Goal: Task Accomplishment & Management: Use online tool/utility

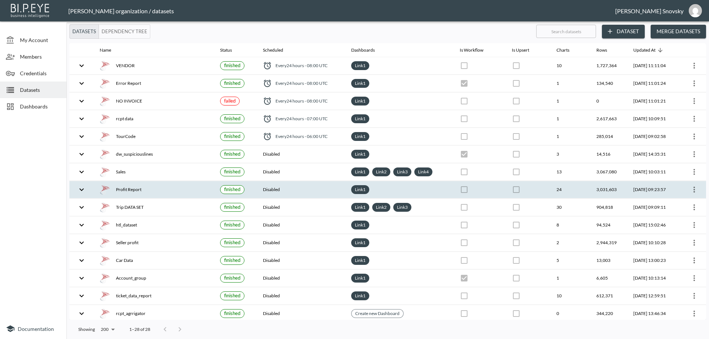
click at [694, 193] on icon "more" at bounding box center [693, 189] width 9 height 9
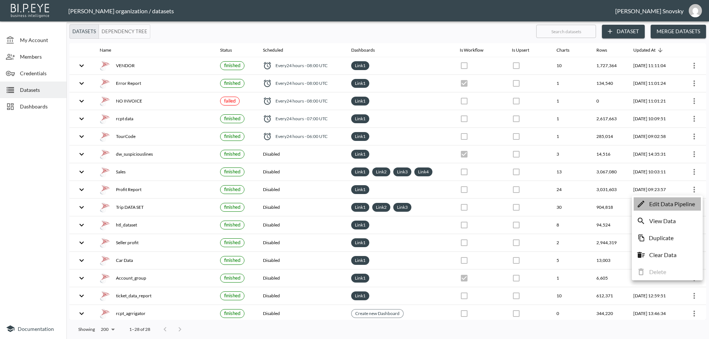
click at [689, 204] on p "Edit Data Pipeline" at bounding box center [672, 204] width 46 height 9
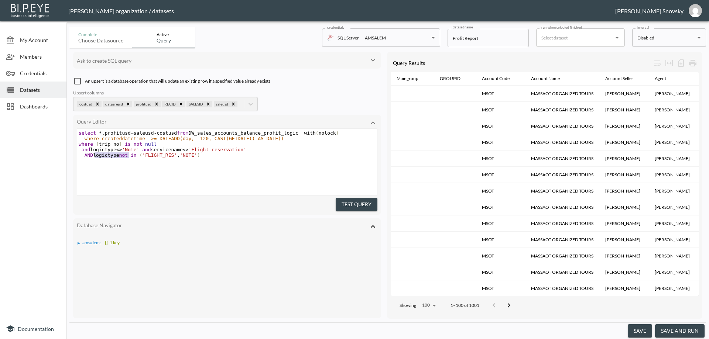
type textarea "logictype not in"
drag, startPoint x: 95, startPoint y: 156, endPoint x: 137, endPoint y: 155, distance: 42.5
click at [137, 155] on span "AND logictype not in ( 'FLIGHT_RES' , 'NOTE' )" at bounding box center [139, 155] width 121 height 6
click at [202, 155] on pre "AND logictype not in ( 'FLIGHT_RES' , 'NOTE' )" at bounding box center [227, 155] width 301 height 6
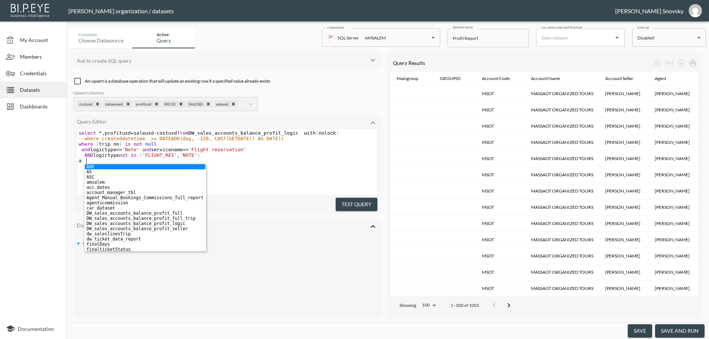
type textarea "and"
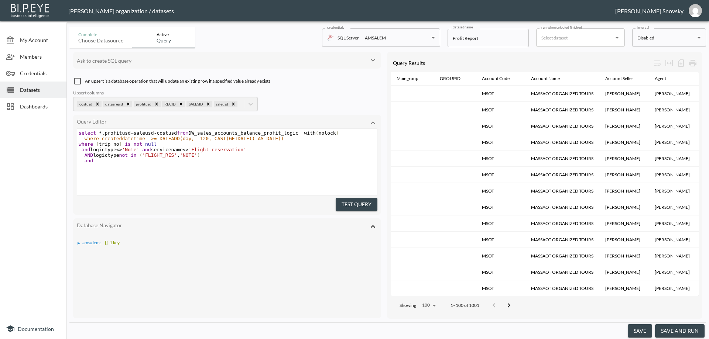
paste textarea
type textarea "<>''"
type textarea "165"
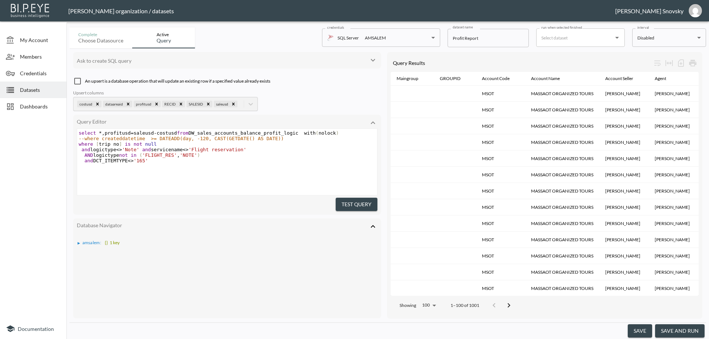
click at [366, 203] on button "Test Query" at bounding box center [356, 205] width 42 height 14
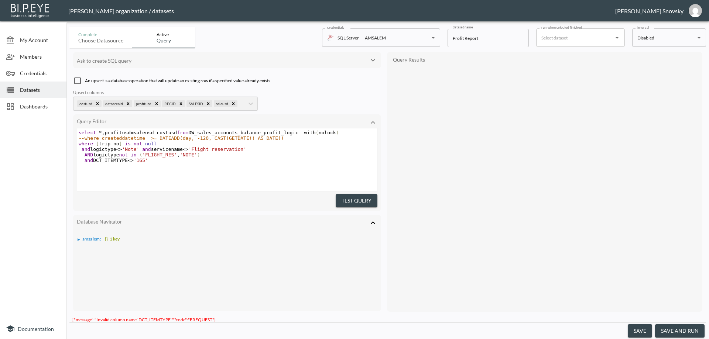
click at [220, 133] on span "select * , profitusd = saleusd - costusd from DW_sales_accounts_balance_profit_…" at bounding box center [209, 133] width 260 height 6
type textarea "DW_sales_accounts_balance_profit_logic"
click at [220, 133] on span "select * , profitusd = saleusd - costusd from DW_sales_accounts_balance_profit_…" at bounding box center [209, 133] width 260 height 6
click at [222, 133] on span "select * , profitusd = saleusd - costusd from DW_sales_accounts_balance_profit_…" at bounding box center [209, 133] width 260 height 6
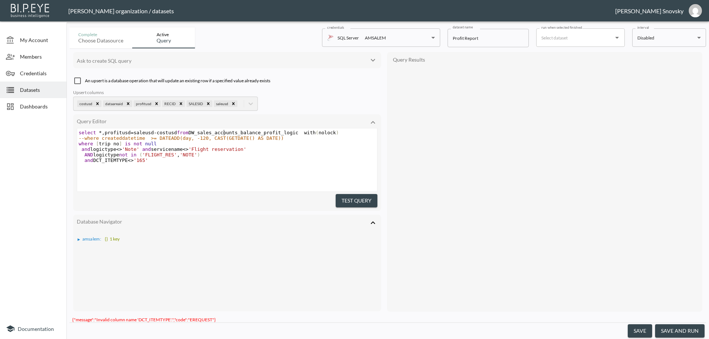
click at [223, 133] on span "select * , profitusd = saleusd - costusd from DW_sales_accounts_balance_profit_…" at bounding box center [209, 133] width 260 height 6
type textarea "DW_sales_accounts_balance_profit_logic"
click at [223, 133] on span "select * , profitusd = saleusd - costusd from DW_sales_accounts_balance_profit_…" at bounding box center [209, 133] width 260 height 6
type textarea "and DCT_ITEMTYPE <>'165'"
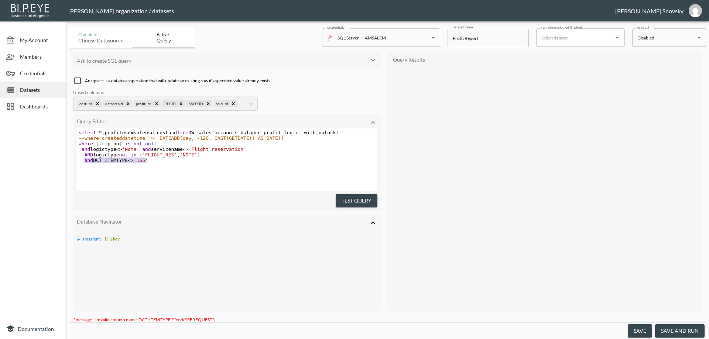
drag, startPoint x: 84, startPoint y: 161, endPoint x: 157, endPoint y: 162, distance: 73.4
click at [157, 162] on pre "and DCT_ITEMTYPE <> '165'" at bounding box center [227, 161] width 301 height 6
click at [197, 155] on span ")" at bounding box center [198, 155] width 3 height 6
type textarea ",''"
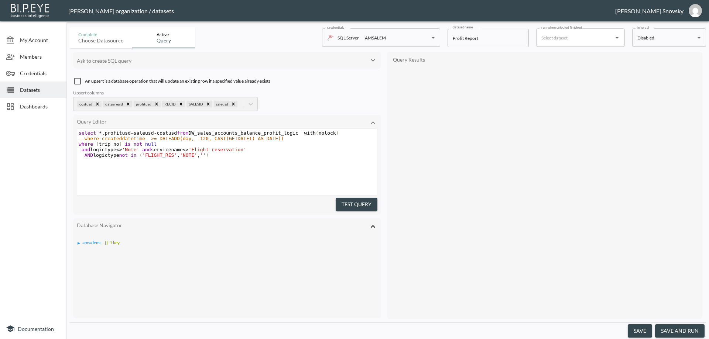
scroll to position [0, 5]
type textarea "inq"
type textarea ",''"
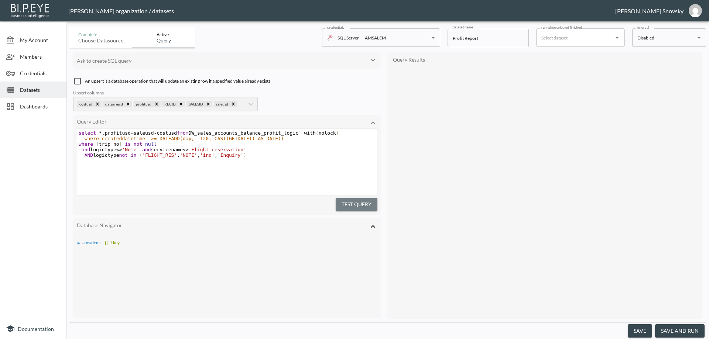
click at [348, 202] on button "Test Query" at bounding box center [356, 205] width 42 height 14
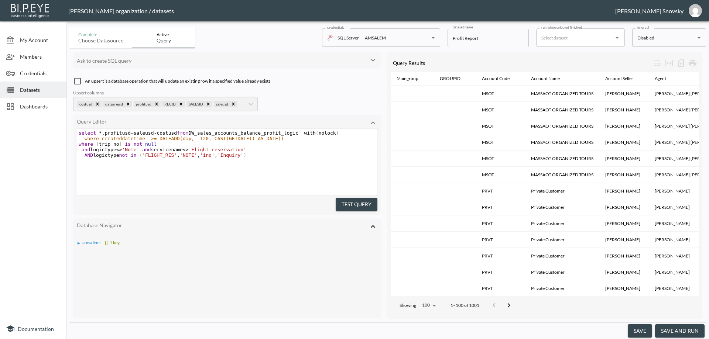
click at [673, 332] on button "save and run" at bounding box center [679, 331] width 49 height 14
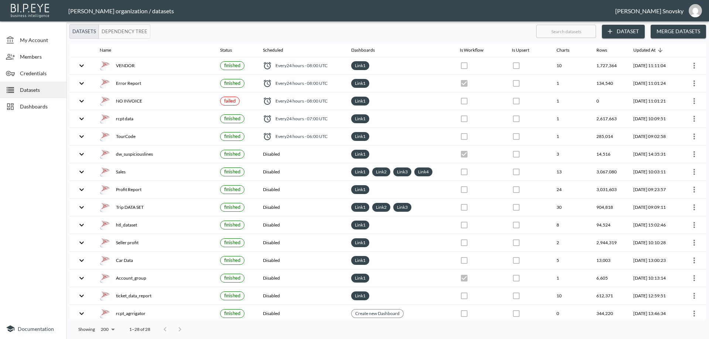
checkbox input "false"
checkbox input "true"
checkbox input "false"
checkbox input "true"
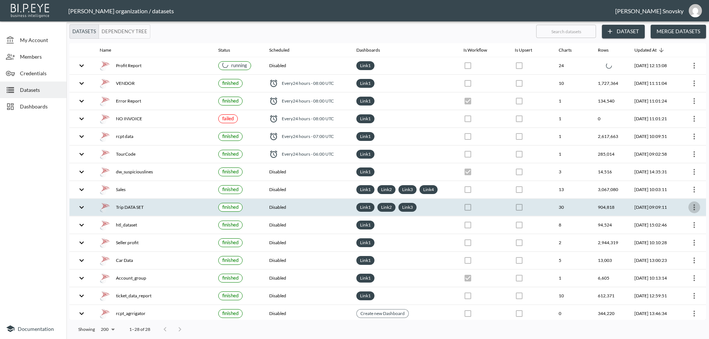
click at [694, 206] on icon "more" at bounding box center [693, 207] width 9 height 9
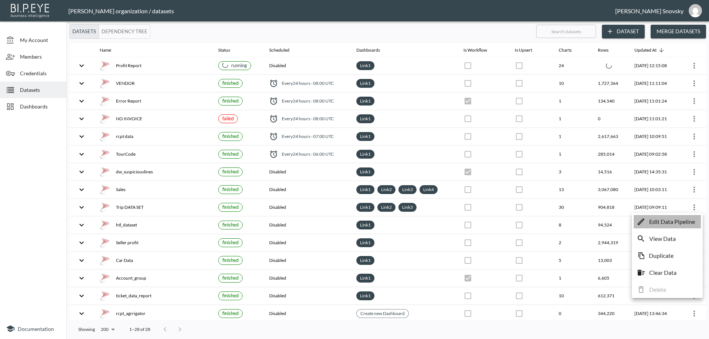
click at [666, 223] on p "Edit Data Pipeline" at bounding box center [672, 221] width 46 height 9
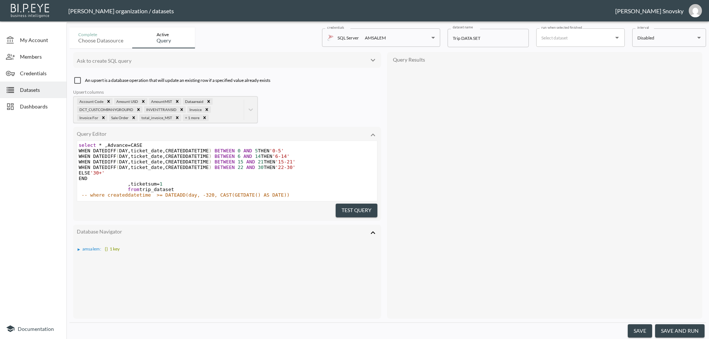
click at [247, 176] on pre "END" at bounding box center [227, 179] width 300 height 6
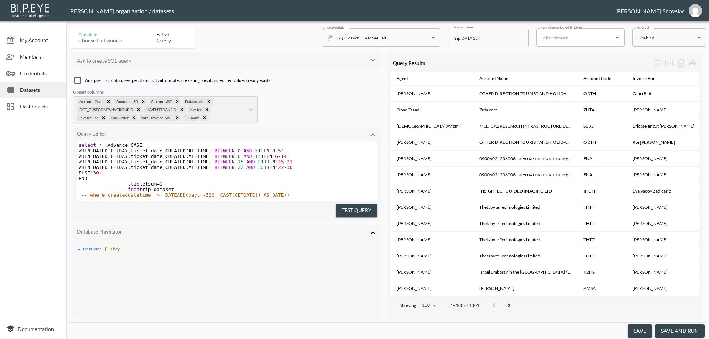
scroll to position [5, 0]
click at [174, 187] on pre "from trip_dataset" at bounding box center [227, 190] width 300 height 6
click at [683, 332] on button "save and run" at bounding box center [679, 331] width 49 height 14
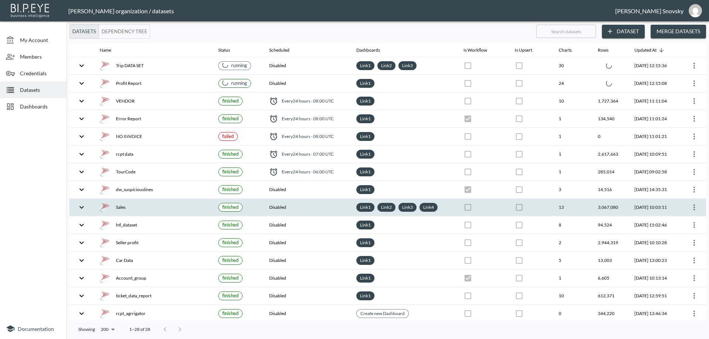
checkbox input "false"
checkbox input "true"
checkbox input "false"
checkbox input "true"
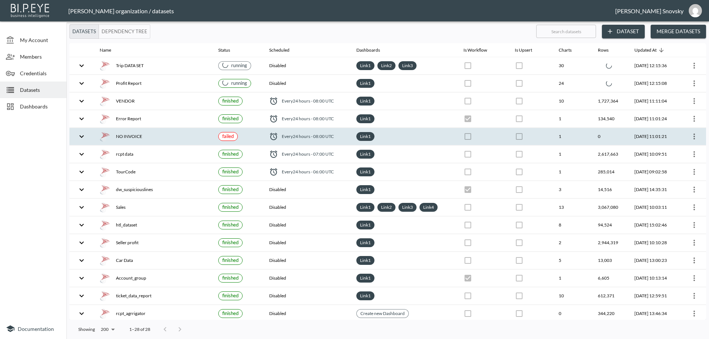
click at [693, 137] on icon "more" at bounding box center [693, 137] width 1 height 6
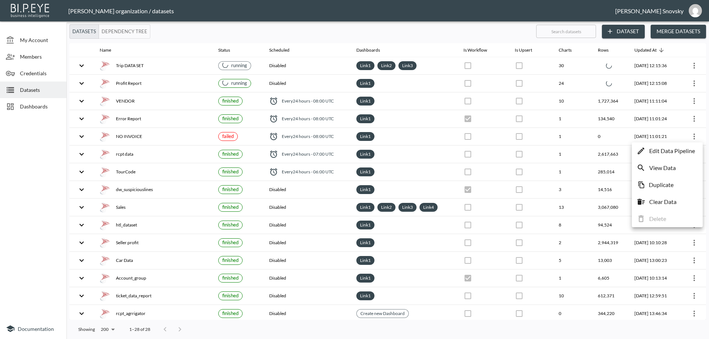
click at [683, 151] on p "Edit Data Pipeline" at bounding box center [672, 150] width 46 height 9
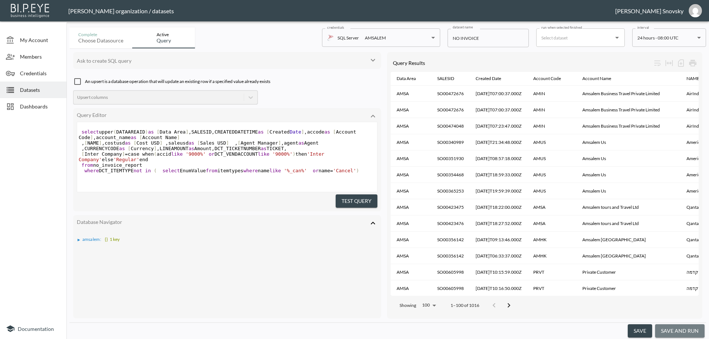
click at [679, 329] on button "save and run" at bounding box center [679, 331] width 49 height 14
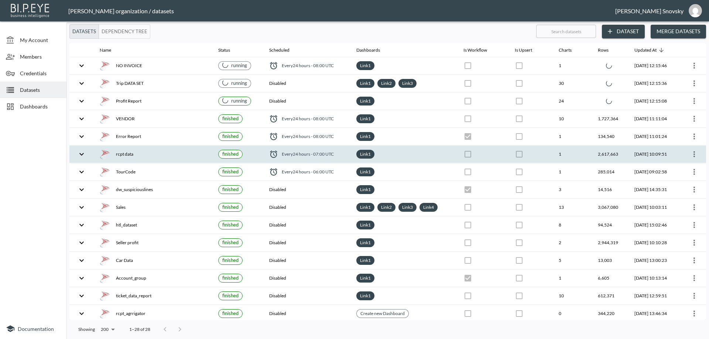
click at [695, 160] on th at bounding box center [692, 154] width 27 height 17
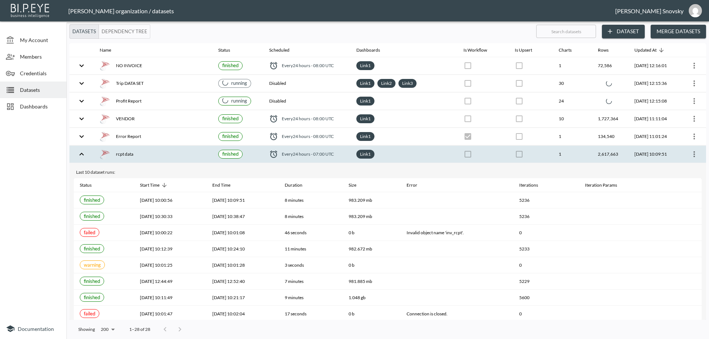
click at [690, 154] on icon "more" at bounding box center [693, 154] width 9 height 9
click at [679, 167] on p "Edit Data Pipeline" at bounding box center [672, 168] width 46 height 9
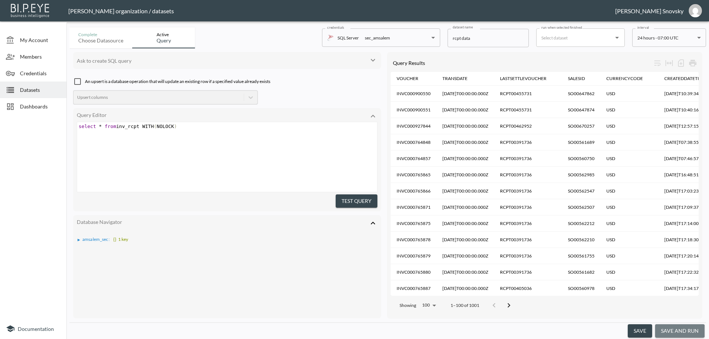
click at [676, 331] on button "save and run" at bounding box center [679, 331] width 49 height 14
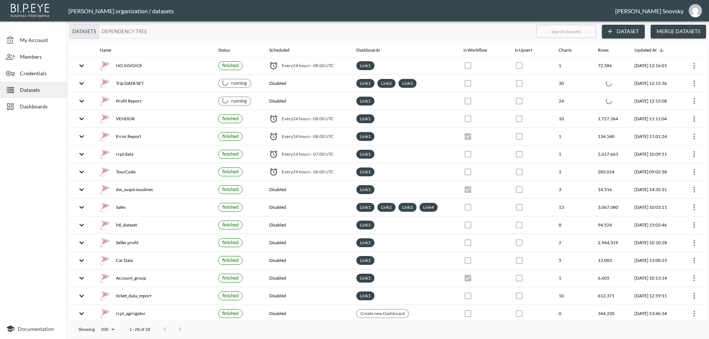
checkbox input "false"
checkbox input "true"
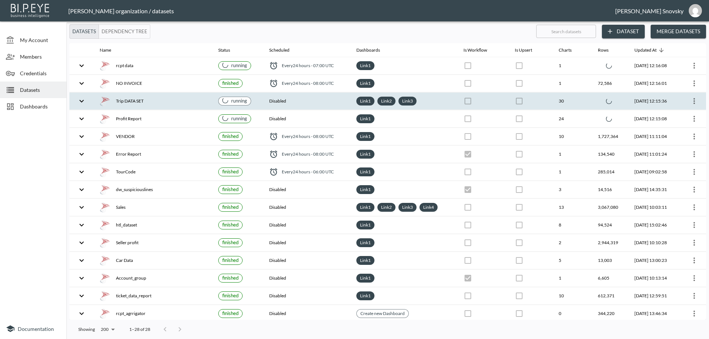
click at [171, 107] on th "Trip DATA SET" at bounding box center [153, 101] width 118 height 17
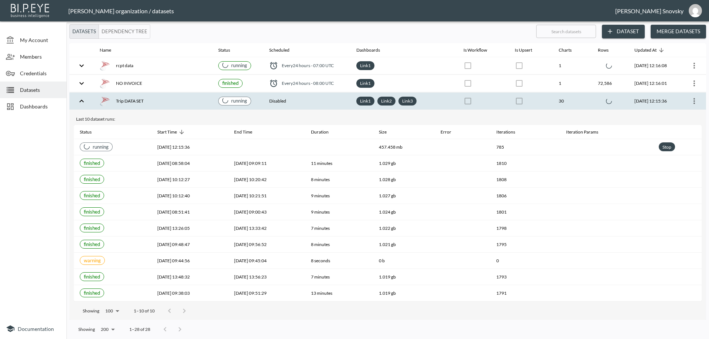
click at [171, 107] on th "Trip DATA SET" at bounding box center [153, 101] width 118 height 17
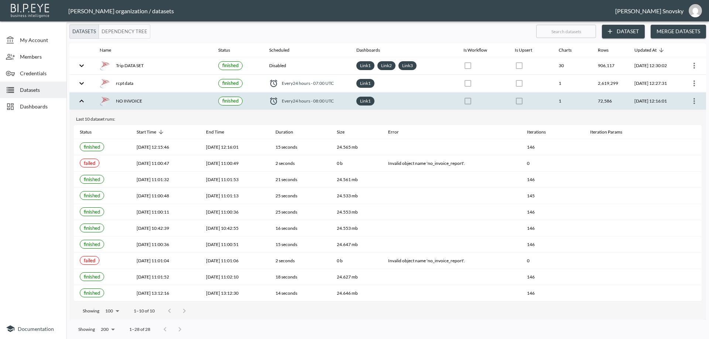
click at [176, 103] on div "NO INVOICE" at bounding box center [153, 101] width 107 height 10
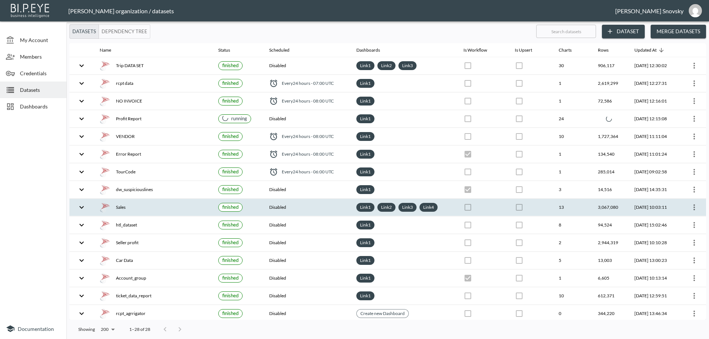
click at [695, 206] on icon "more" at bounding box center [693, 207] width 9 height 9
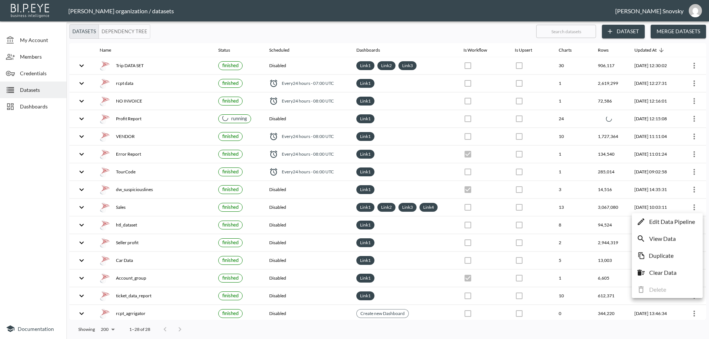
click at [685, 223] on p "Edit Data Pipeline" at bounding box center [672, 221] width 46 height 9
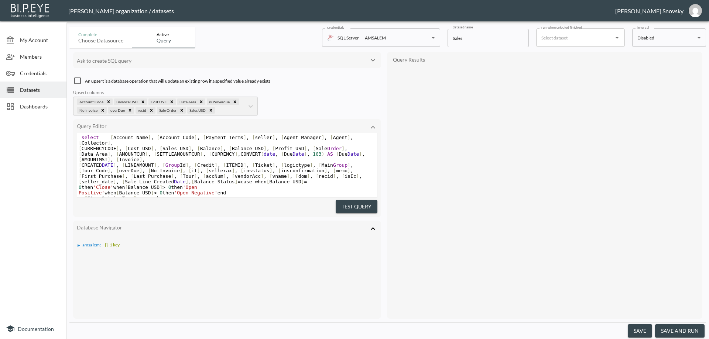
click at [324, 168] on span "]" at bounding box center [325, 171] width 3 height 6
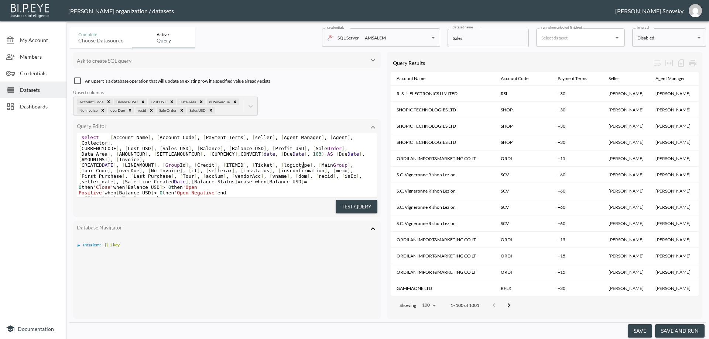
scroll to position [62, 0]
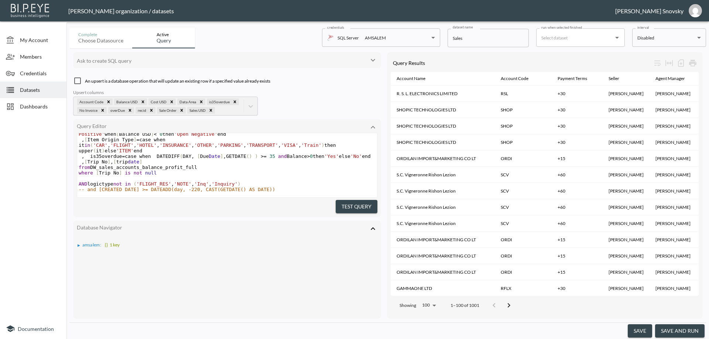
click at [674, 325] on button "save and run" at bounding box center [679, 331] width 49 height 14
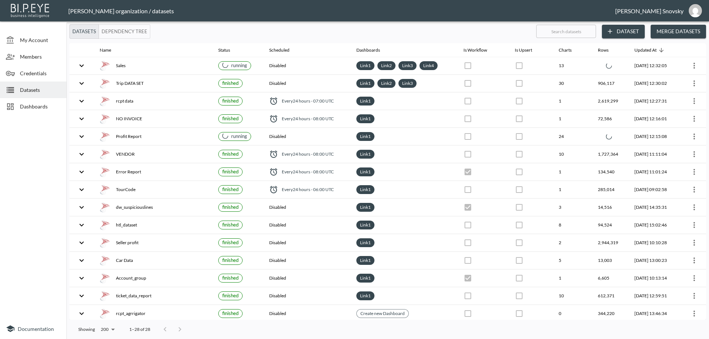
checkbox input "false"
checkbox input "true"
checkbox input "false"
checkbox input "true"
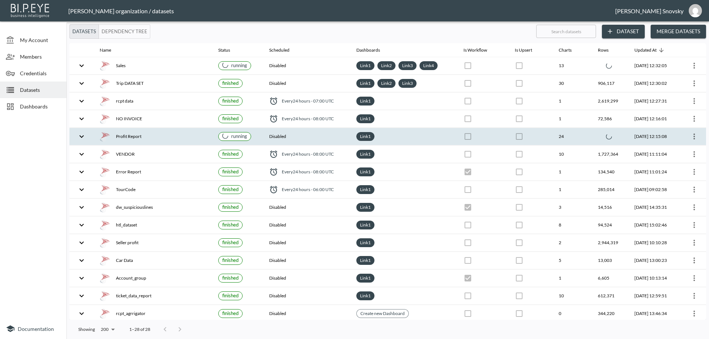
click at [193, 137] on div "Profit Report" at bounding box center [153, 136] width 107 height 10
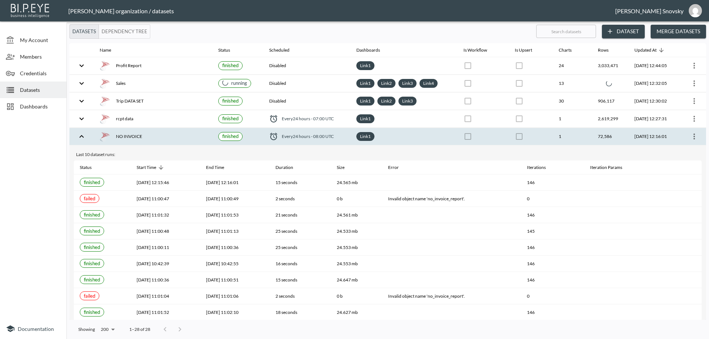
click at [151, 139] on div "NO INVOICE" at bounding box center [153, 136] width 107 height 10
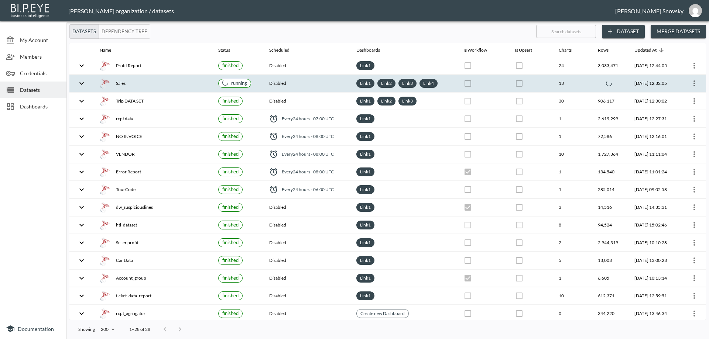
click at [138, 80] on div "Sales" at bounding box center [153, 83] width 107 height 10
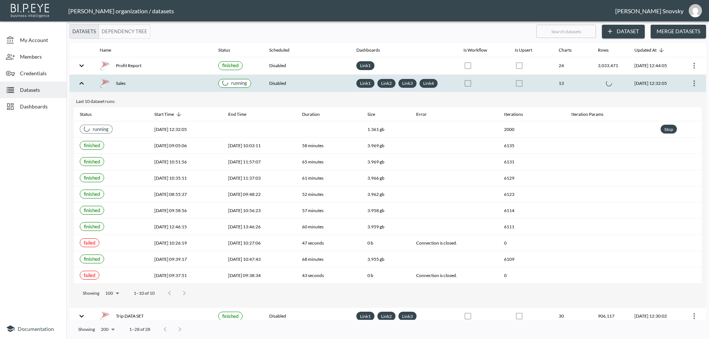
click at [176, 77] on th "Sales" at bounding box center [153, 83] width 118 height 17
